Goal: Check status: Check status

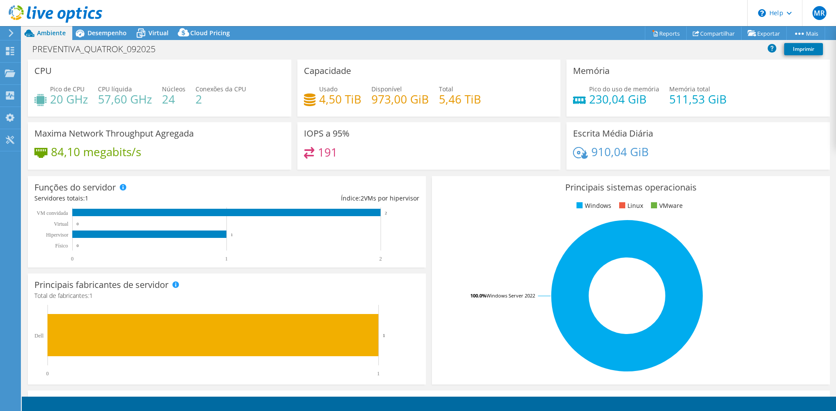
select select "SouthAmerica"
select select "USD"
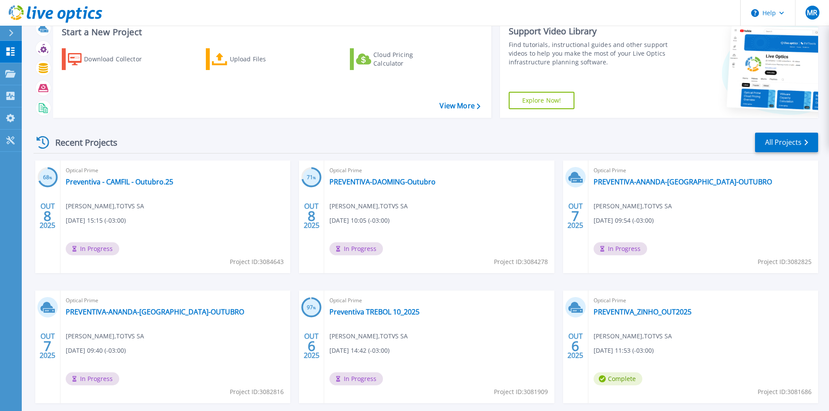
scroll to position [71, 0]
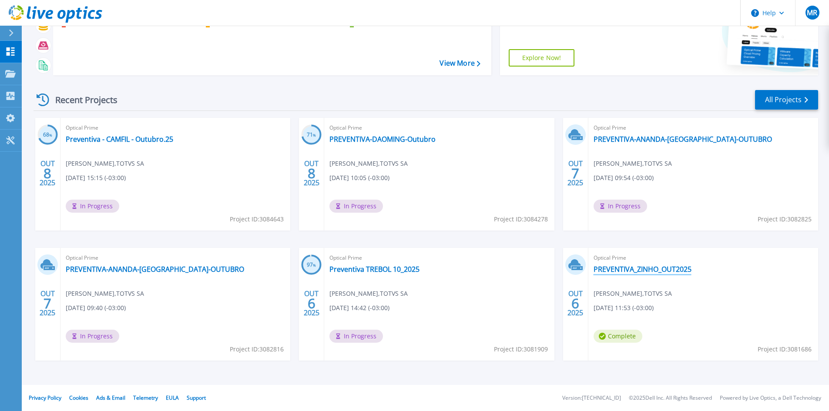
click at [603, 268] on link "PREVENTIVA_ZINHO_OUT2025" at bounding box center [643, 269] width 98 height 9
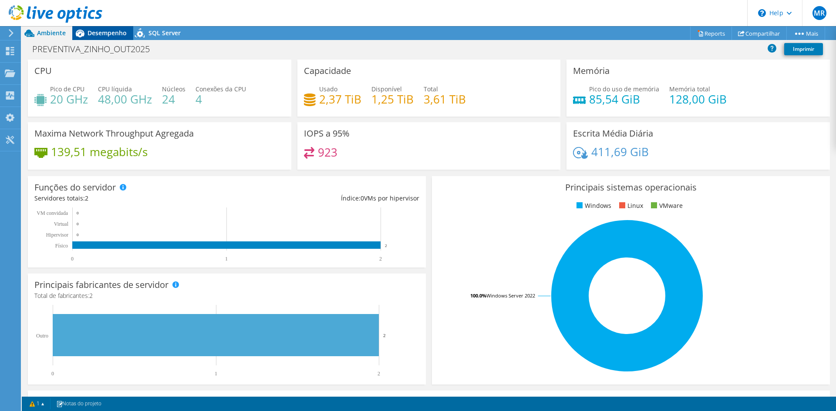
click at [113, 37] on span "Desempenho" at bounding box center [107, 33] width 39 height 8
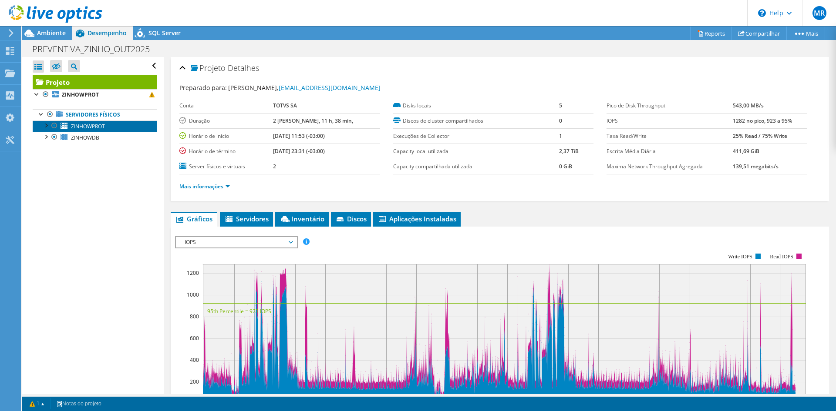
click at [99, 126] on span "ZINHOWPROT" at bounding box center [88, 126] width 34 height 7
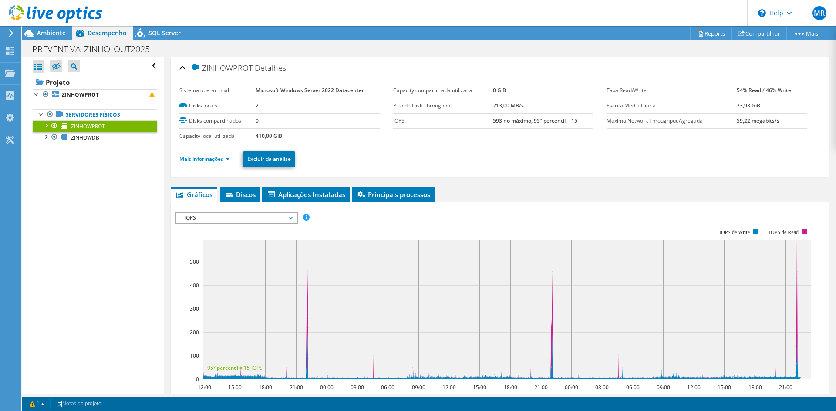
click at [47, 122] on div at bounding box center [45, 125] width 9 height 9
click at [44, 121] on div at bounding box center [45, 125] width 9 height 9
click at [34, 93] on div at bounding box center [37, 93] width 9 height 9
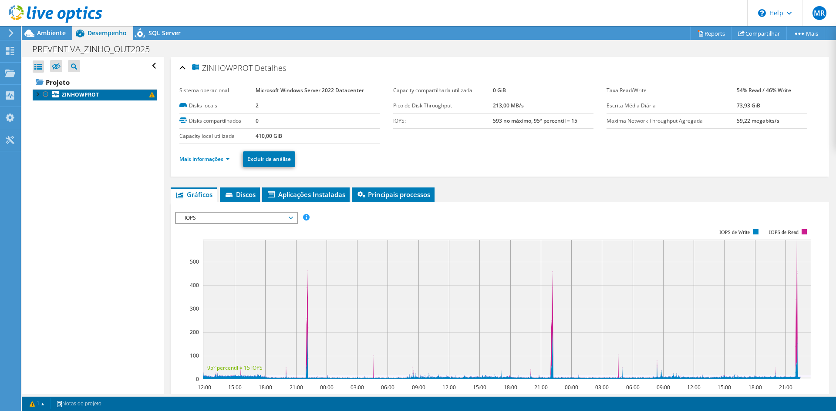
click at [88, 95] on b "ZINHOWPROT" at bounding box center [80, 94] width 37 height 7
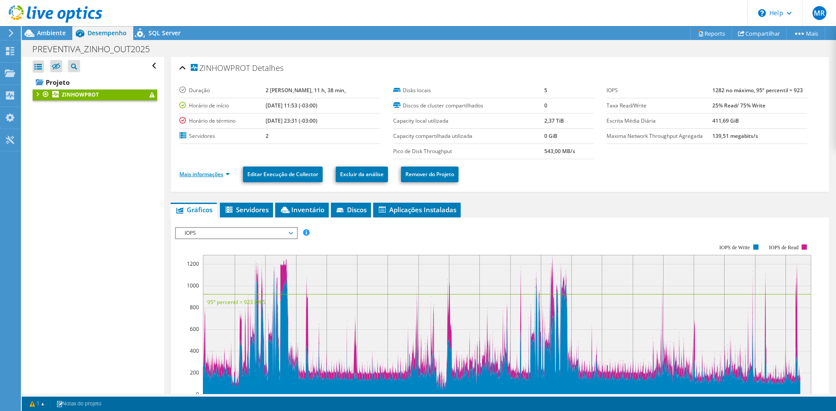
click at [195, 174] on link "Mais informações" at bounding box center [204, 174] width 51 height 7
